Goal: Transaction & Acquisition: Purchase product/service

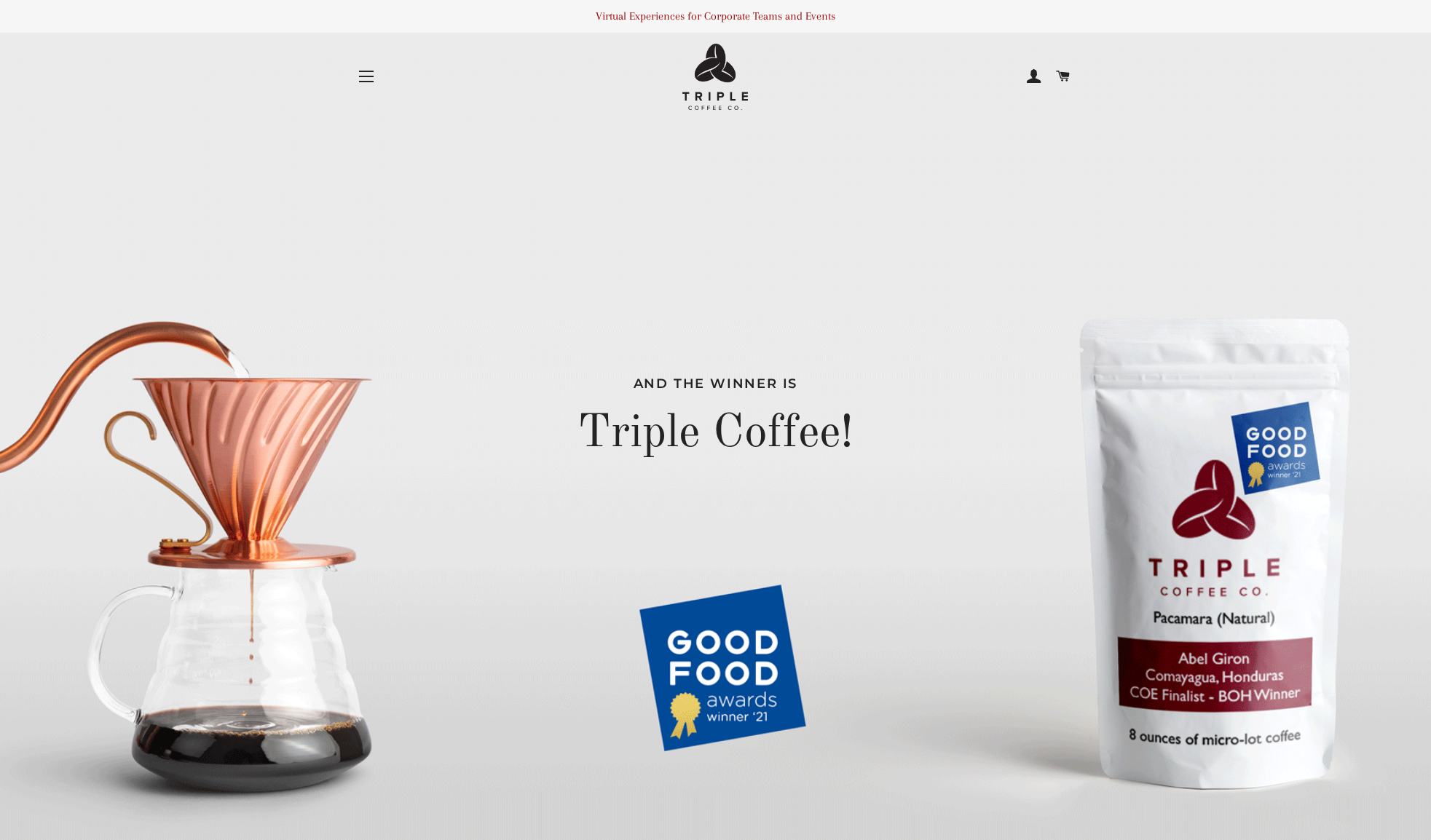
click at [364, 75] on button "Site navigation" at bounding box center [367, 77] width 36 height 36
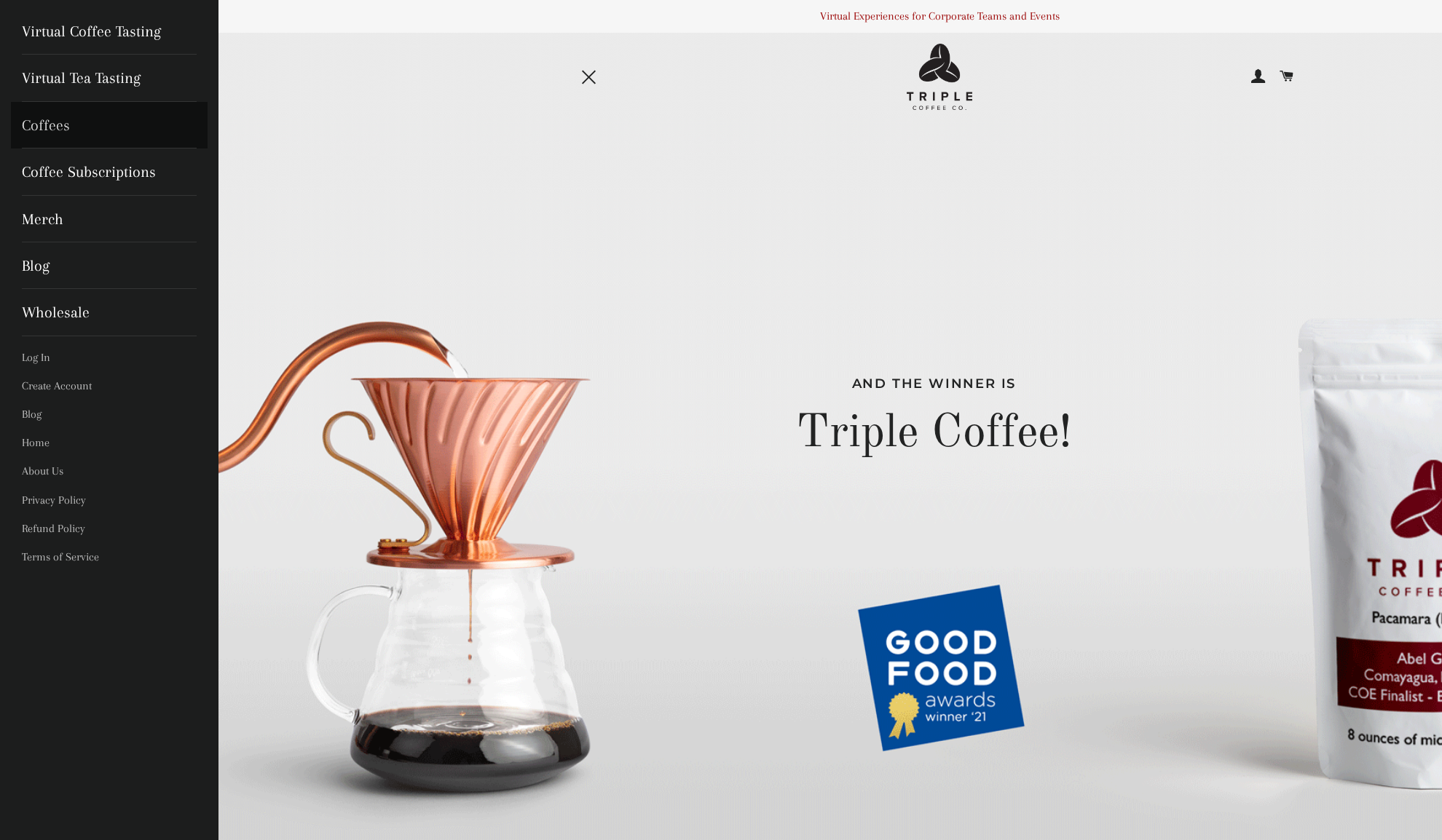
click at [80, 123] on link "Coffees" at bounding box center [109, 126] width 197 height 47
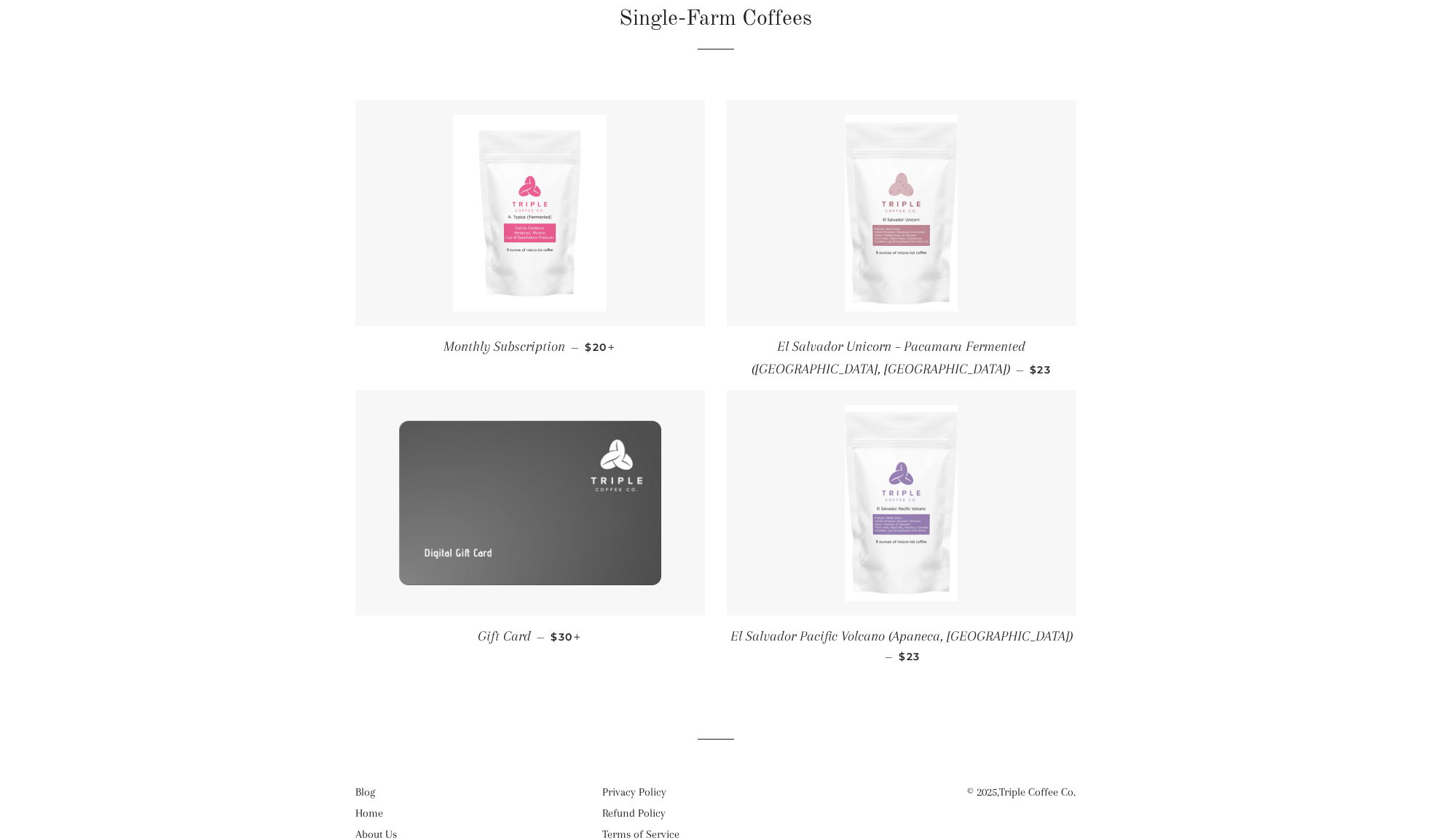
scroll to position [156, 0]
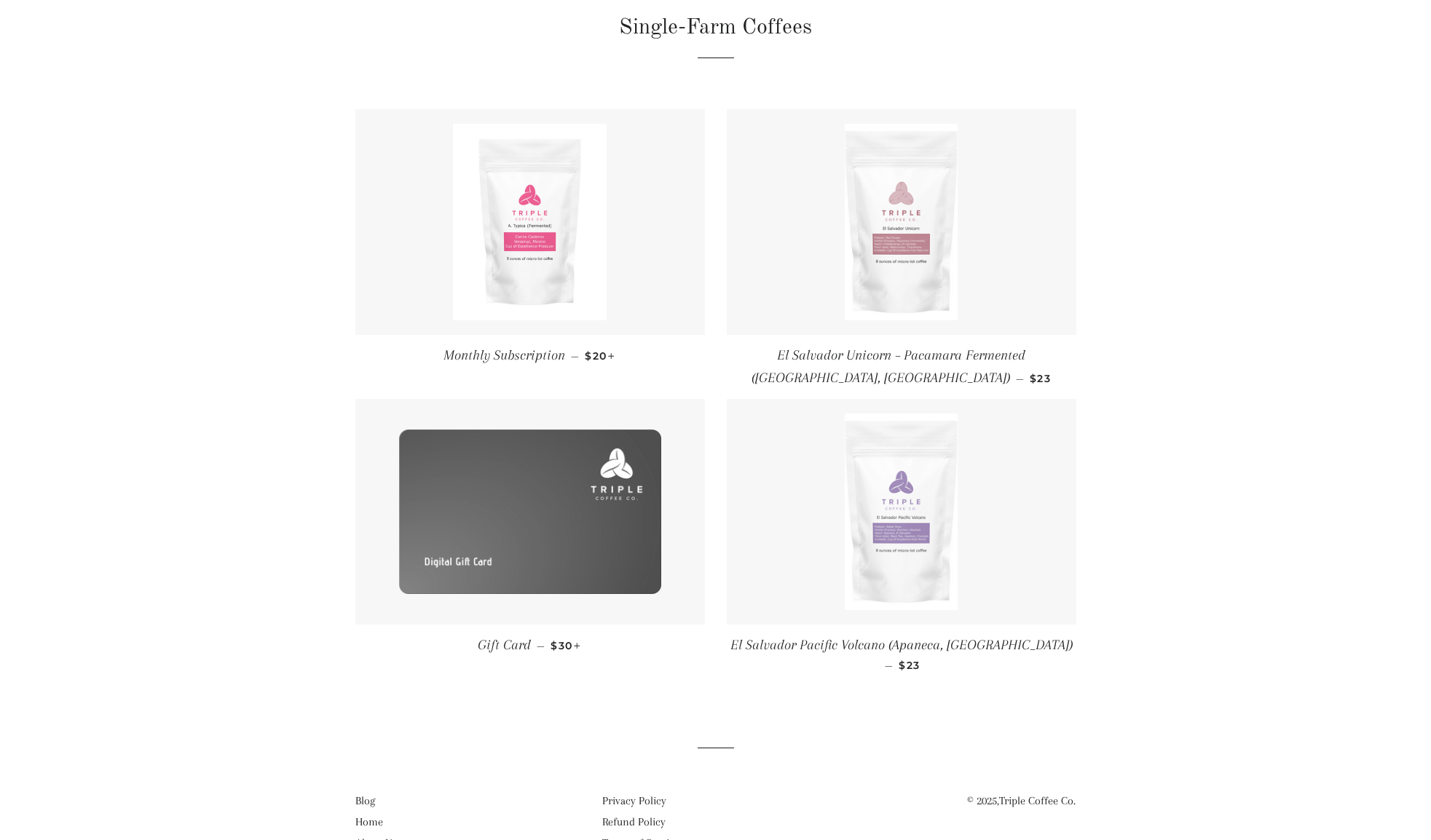
click at [913, 529] on img at bounding box center [901, 512] width 112 height 197
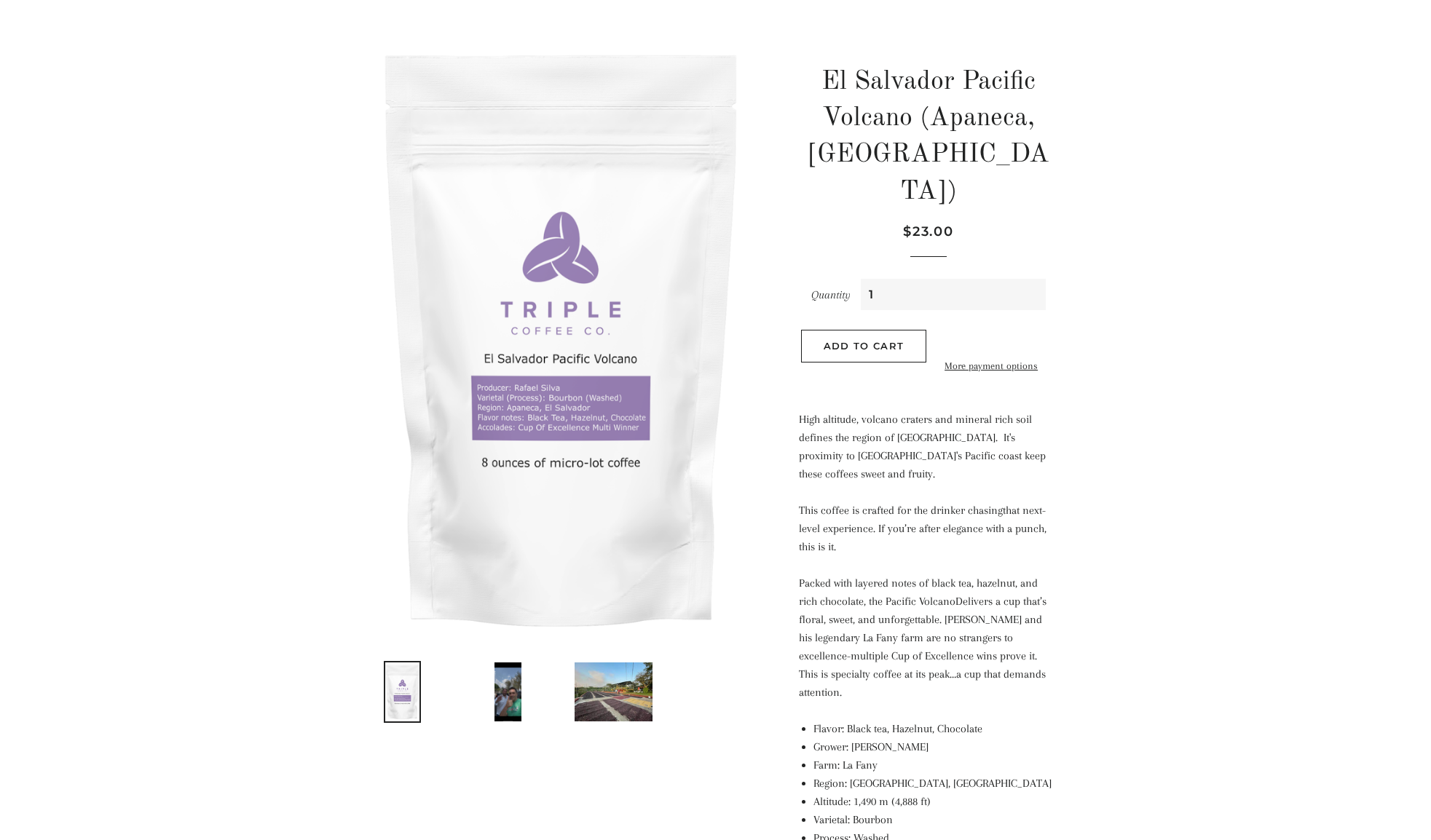
scroll to position [208, 0]
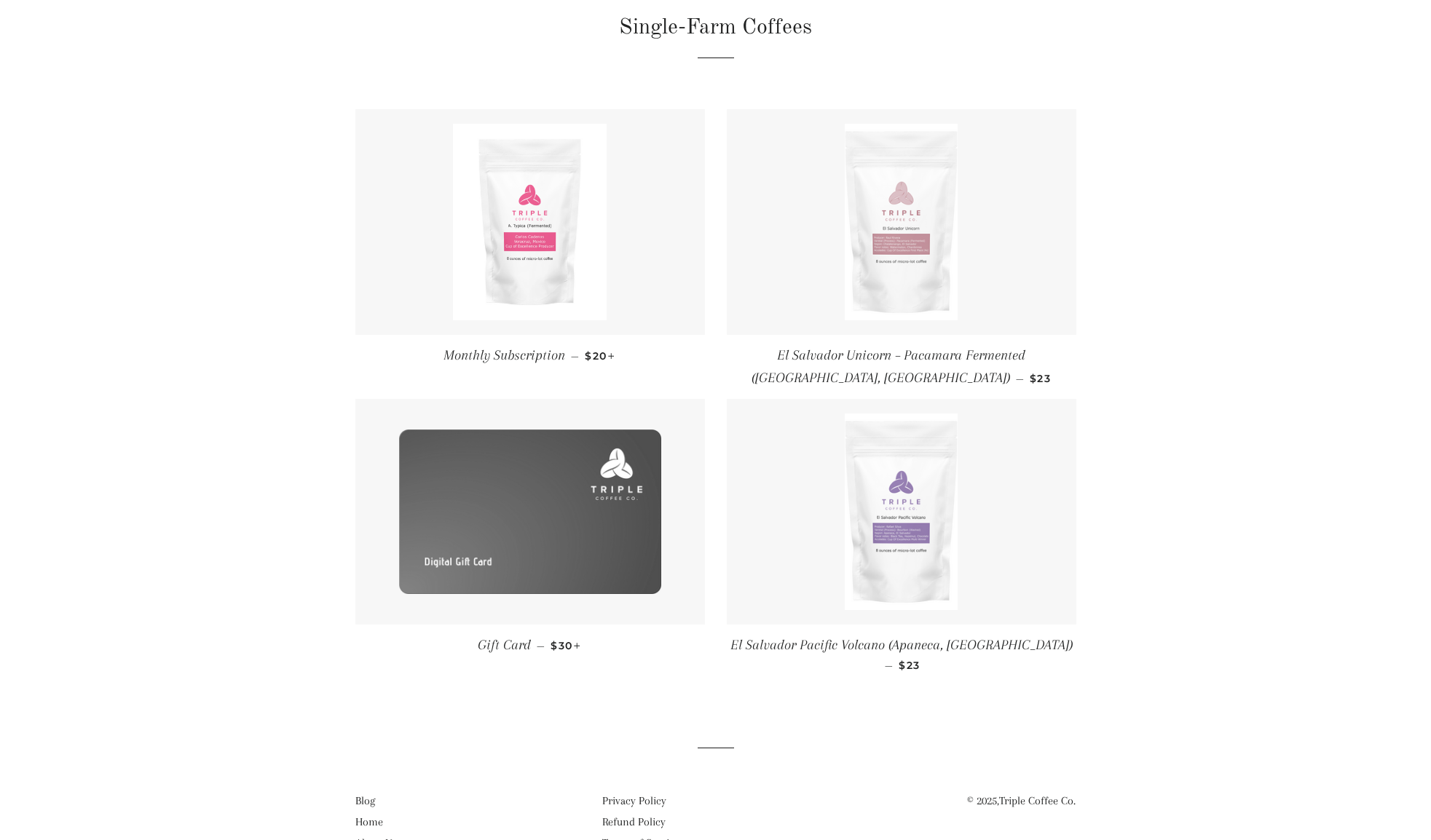
click at [905, 266] on img at bounding box center [901, 222] width 112 height 197
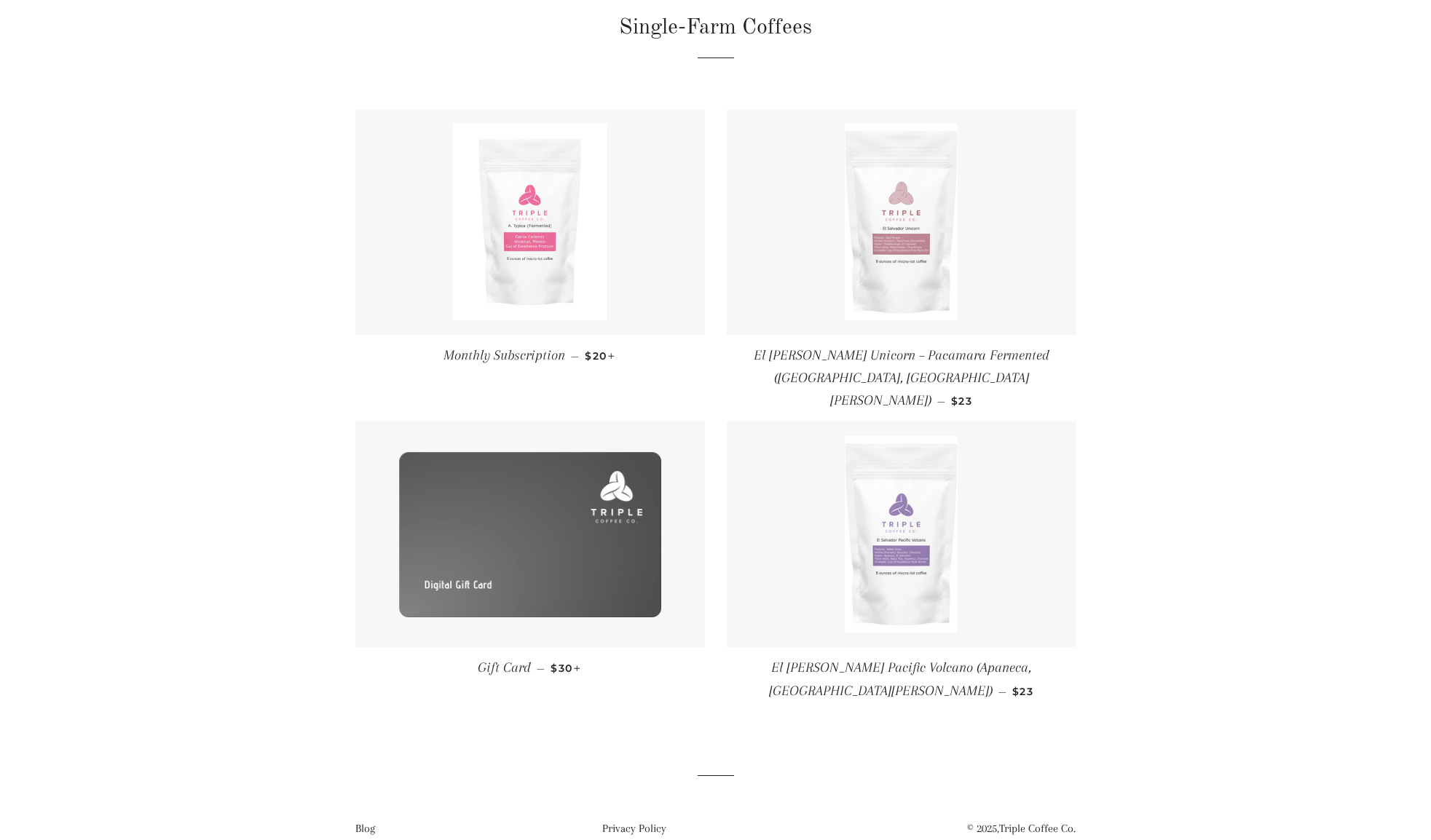
click at [523, 213] on img at bounding box center [530, 222] width 154 height 197
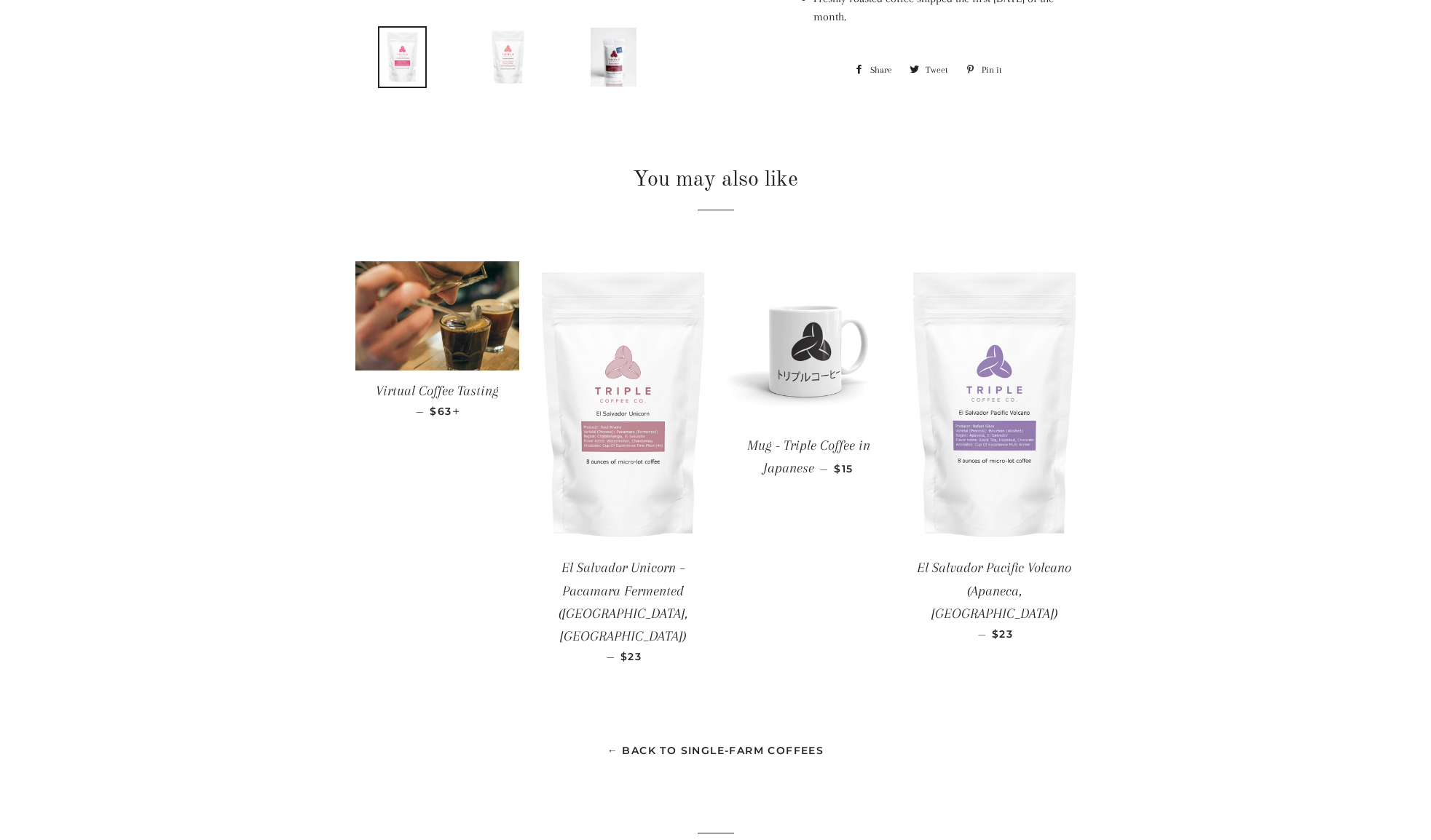
scroll to position [687, 0]
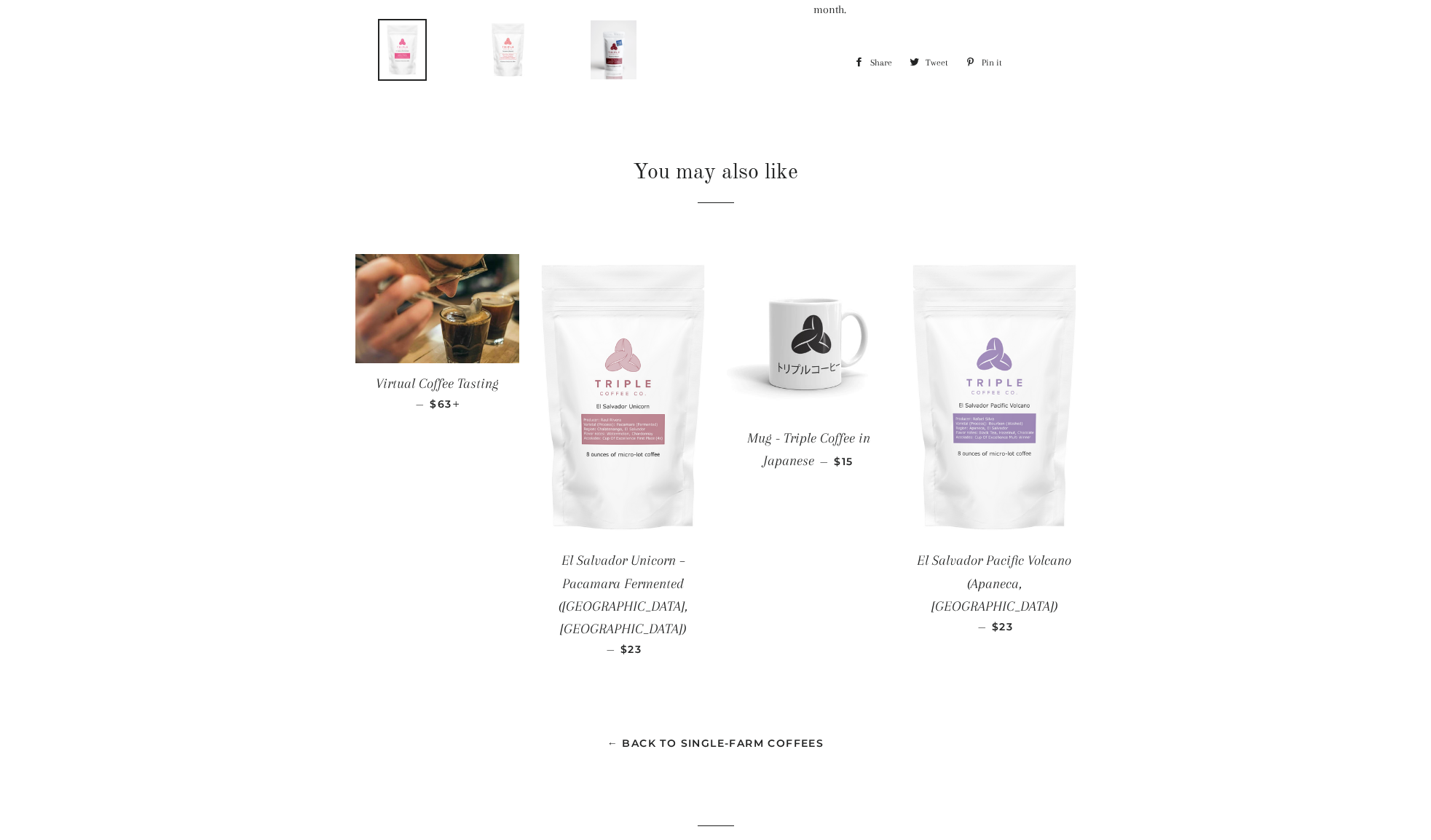
click at [996, 414] on img at bounding box center [995, 398] width 164 height 286
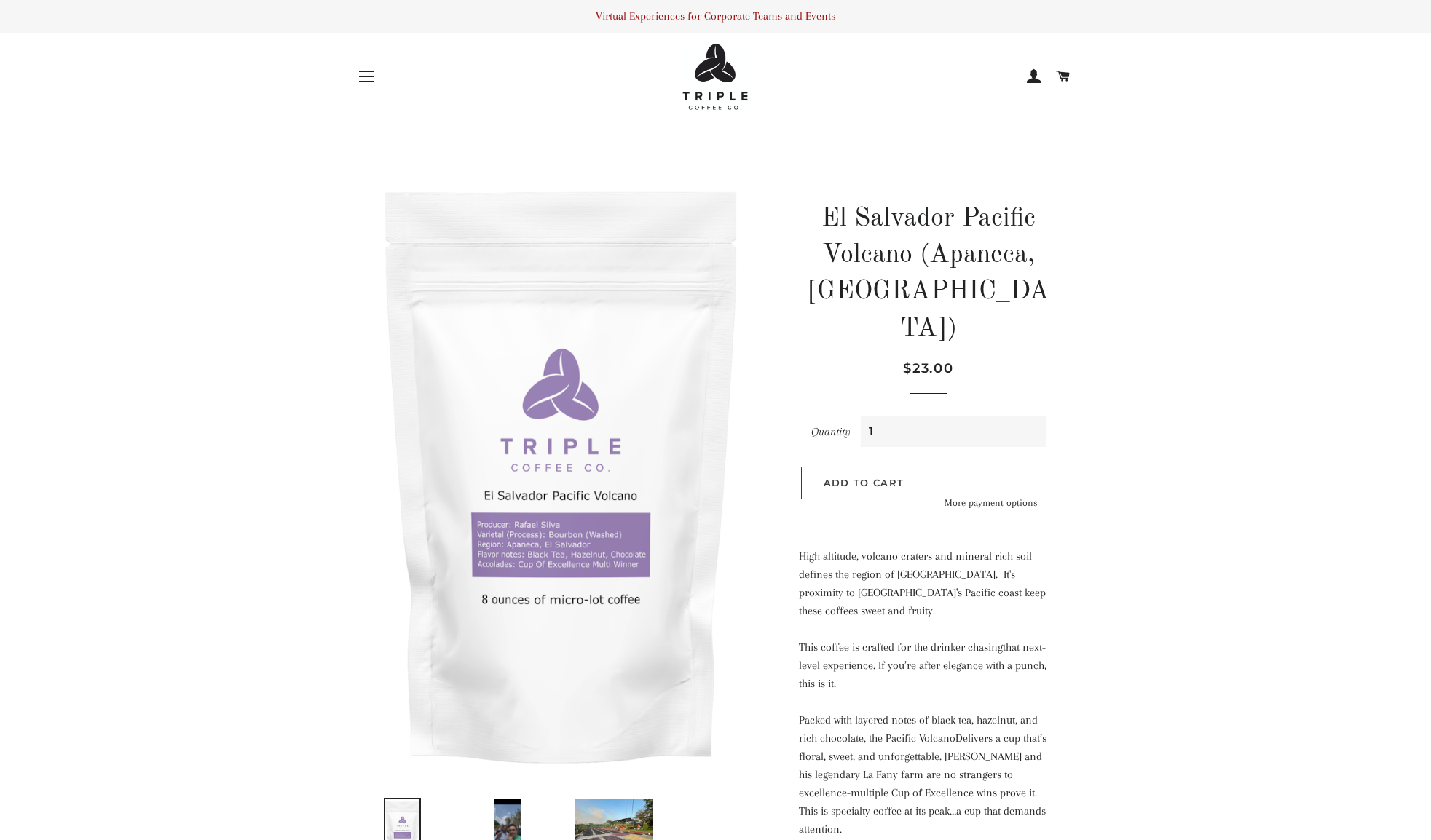
click at [875, 467] on button "Add to Cart" at bounding box center [863, 482] width 125 height 32
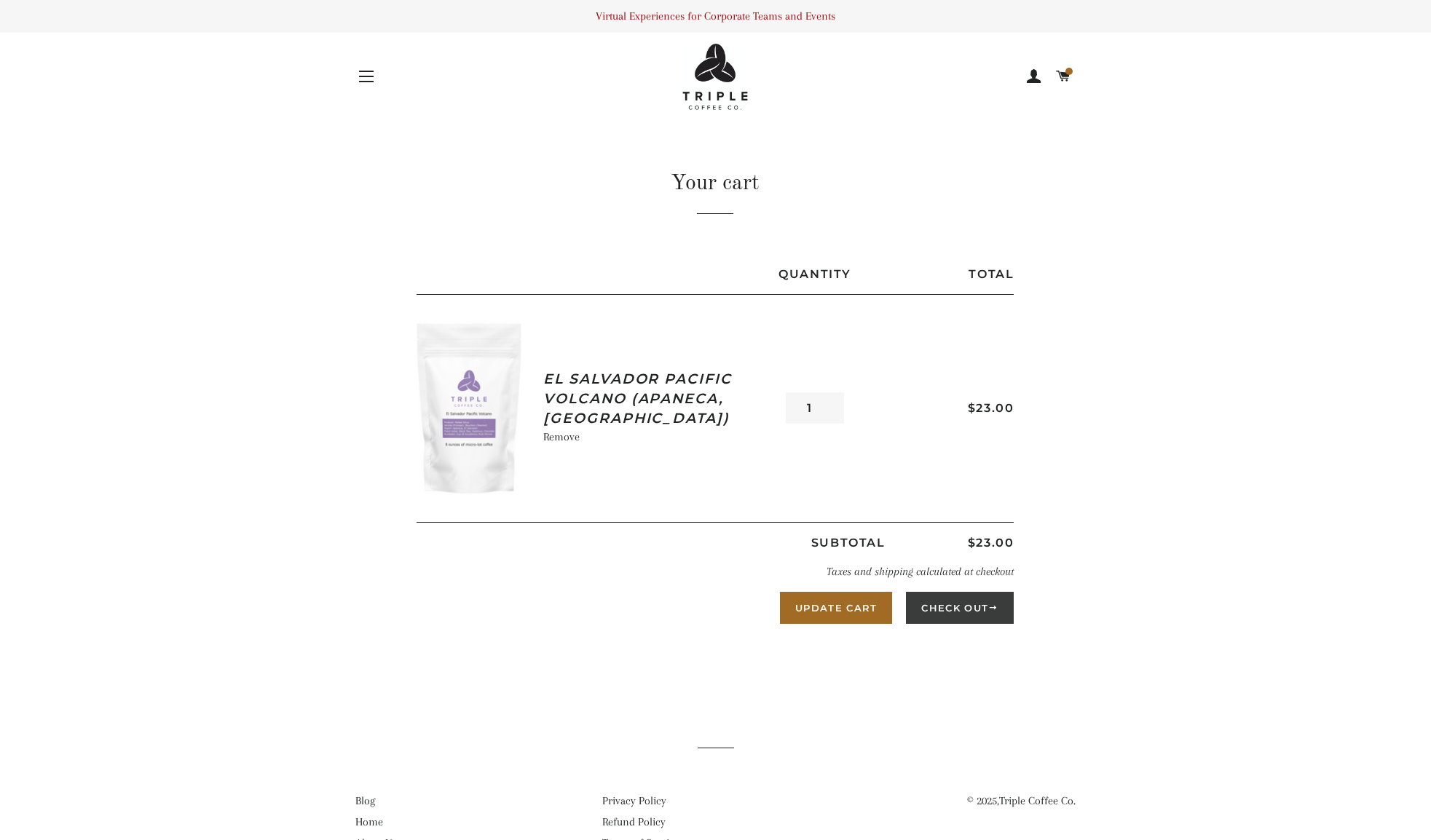
click at [964, 607] on button "Check Out" at bounding box center [960, 608] width 108 height 32
